Goal: Task Accomplishment & Management: Use online tool/utility

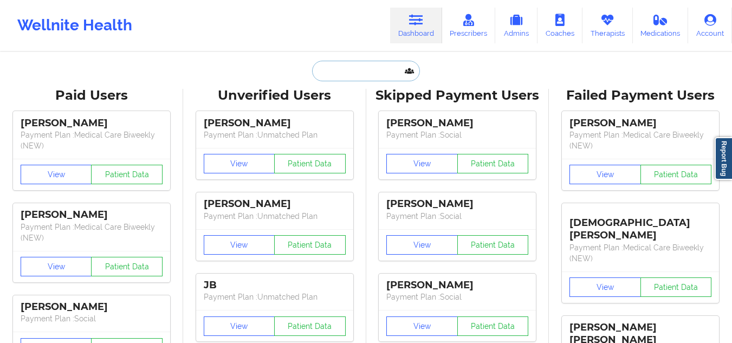
click at [375, 68] on input "text" at bounding box center [365, 71] width 107 height 21
paste input "[EMAIL_ADDRESS][DOMAIN_NAME]"
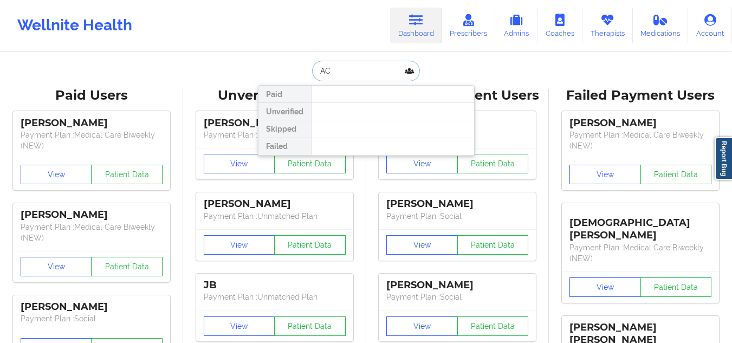
type input "A"
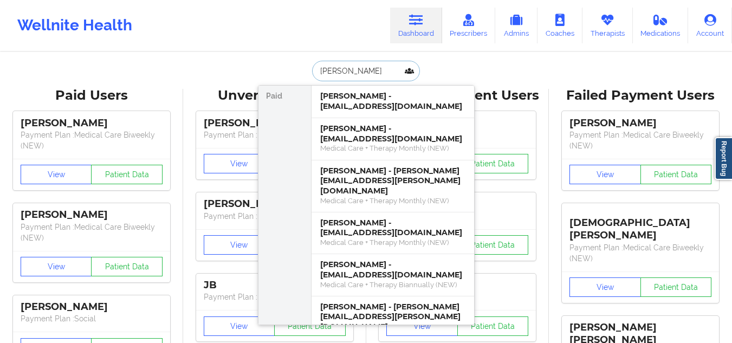
type input "[PERSON_NAME]"
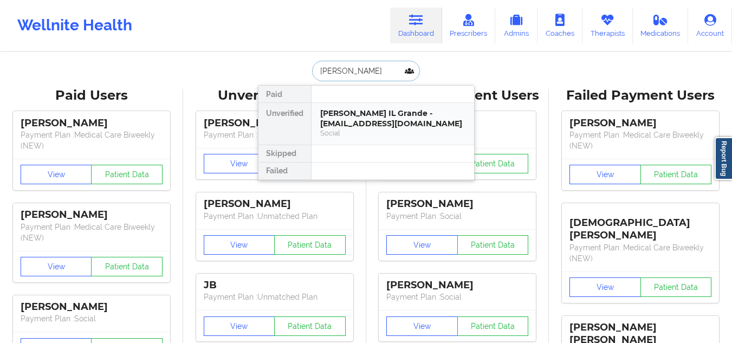
click at [417, 139] on div "[PERSON_NAME] IL Grande - [EMAIL_ADDRESS][DOMAIN_NAME] Social" at bounding box center [392, 124] width 162 height 42
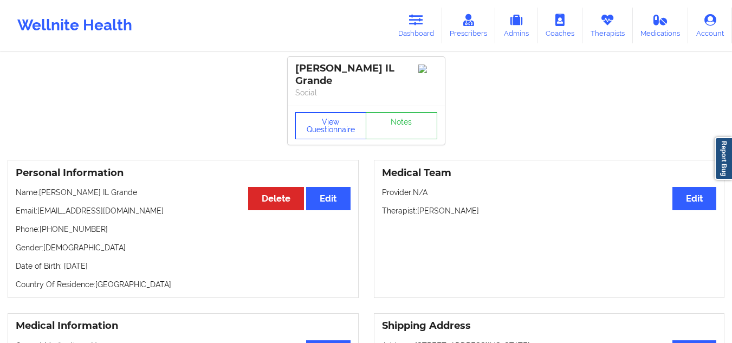
click at [325, 121] on button "View Questionnaire" at bounding box center [330, 125] width 71 height 27
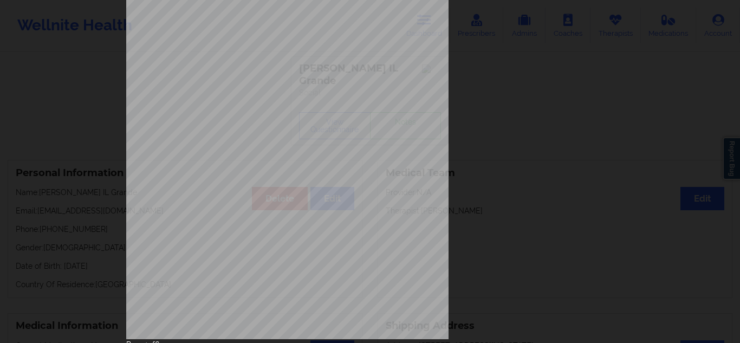
scroll to position [174, 0]
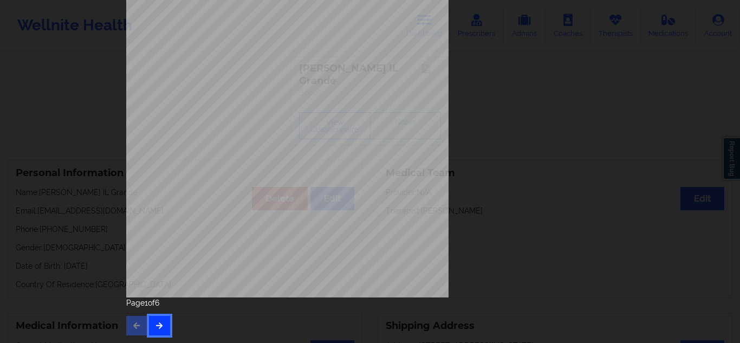
click at [156, 326] on icon "button" at bounding box center [159, 325] width 9 height 6
click at [161, 333] on button "button" at bounding box center [159, 325] width 21 height 19
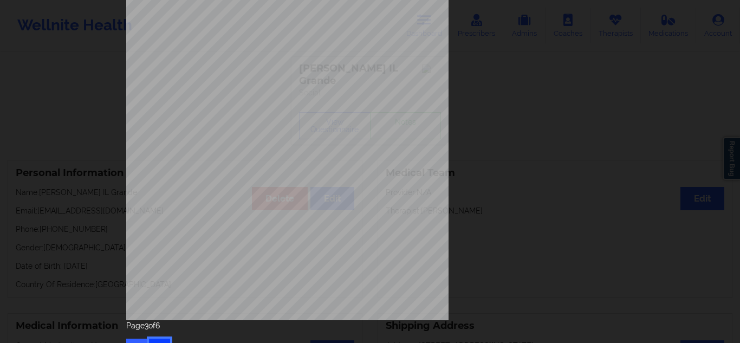
scroll to position [158, 0]
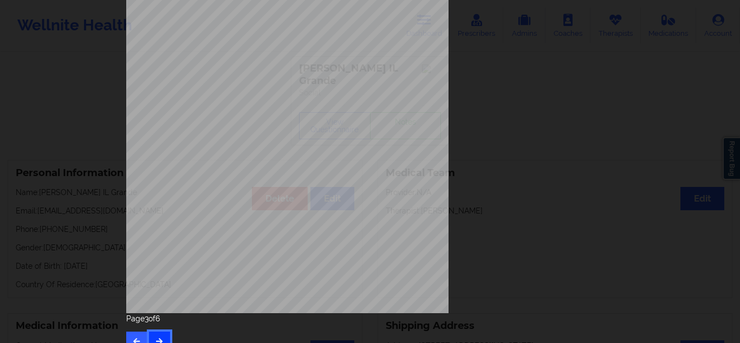
click at [152, 337] on button "button" at bounding box center [159, 340] width 21 height 19
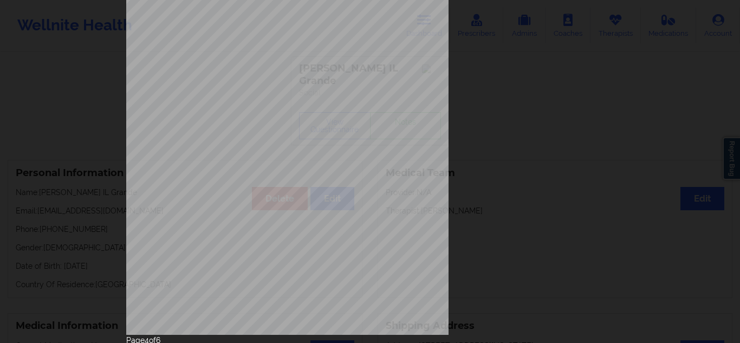
scroll to position [174, 0]
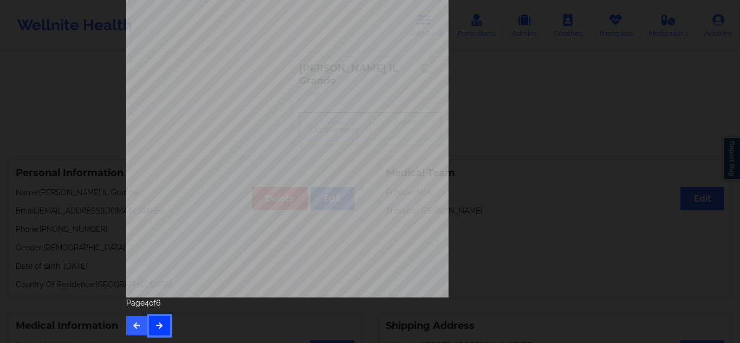
click at [161, 323] on button "button" at bounding box center [159, 325] width 21 height 19
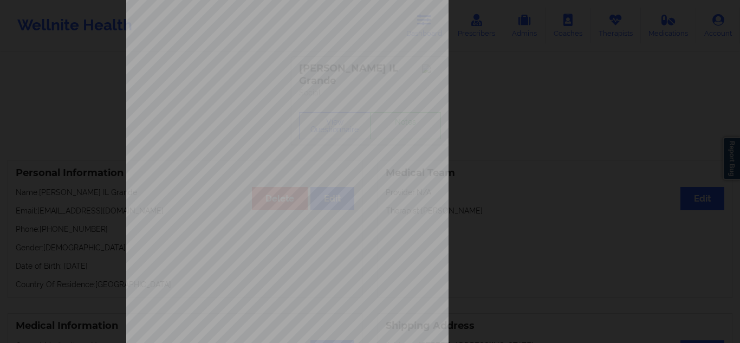
scroll to position [68, 0]
